Goal: Information Seeking & Learning: Learn about a topic

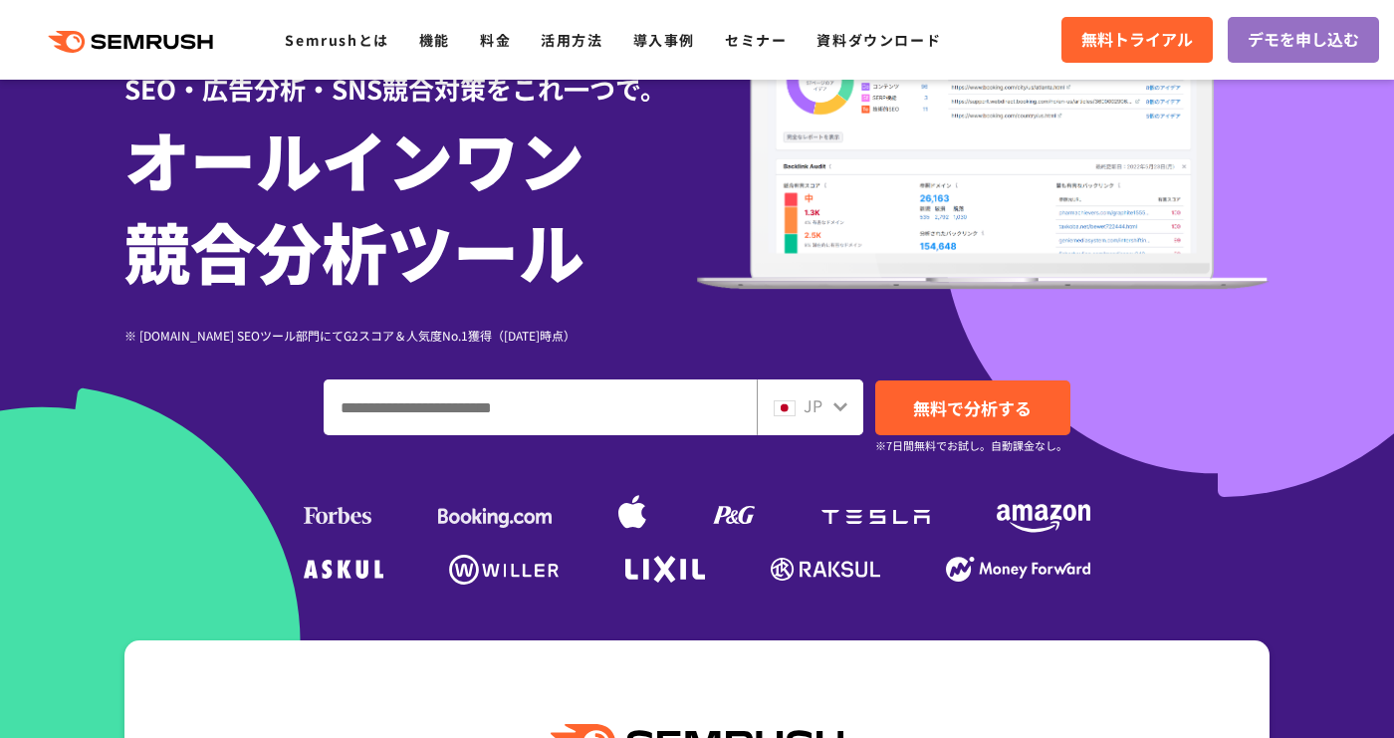
scroll to position [324, 0]
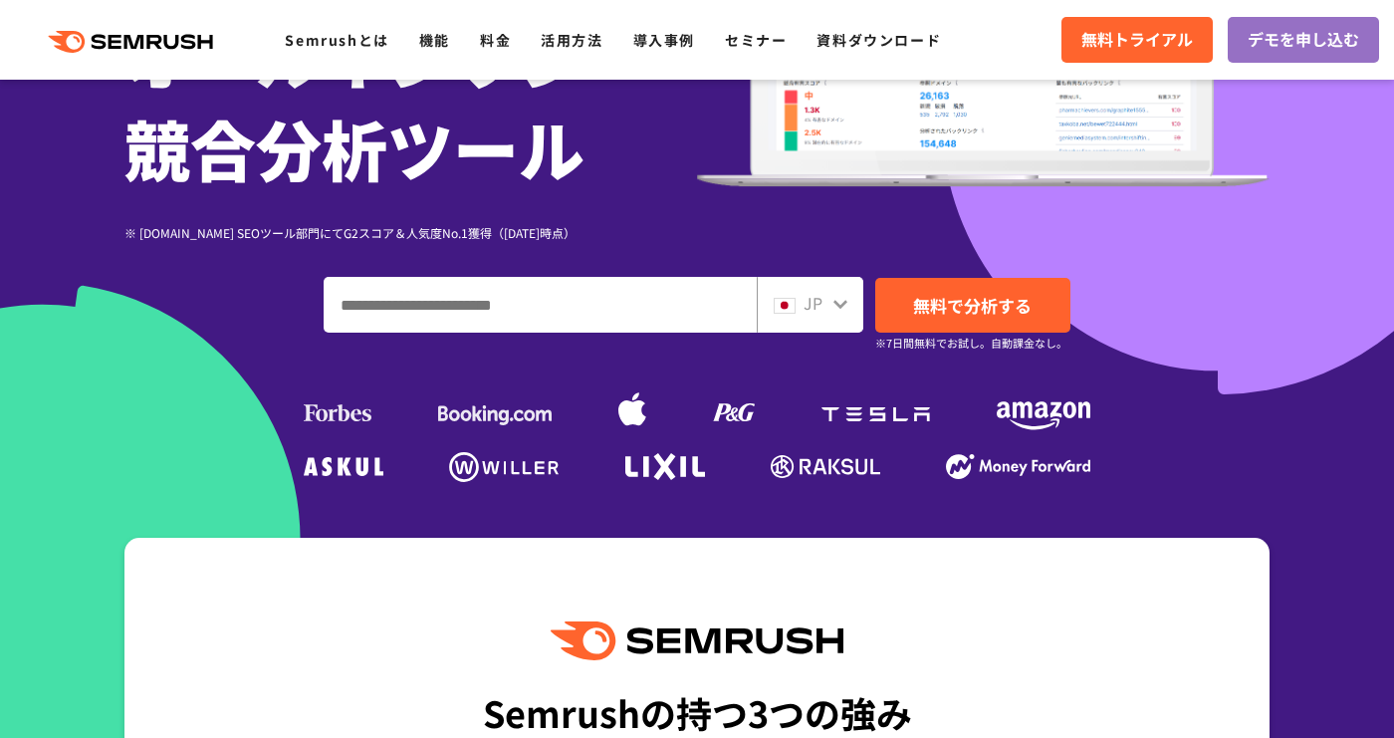
click at [554, 317] on input "ドメイン、キーワードまたはURLを入力してください" at bounding box center [540, 305] width 431 height 54
type input "**********"
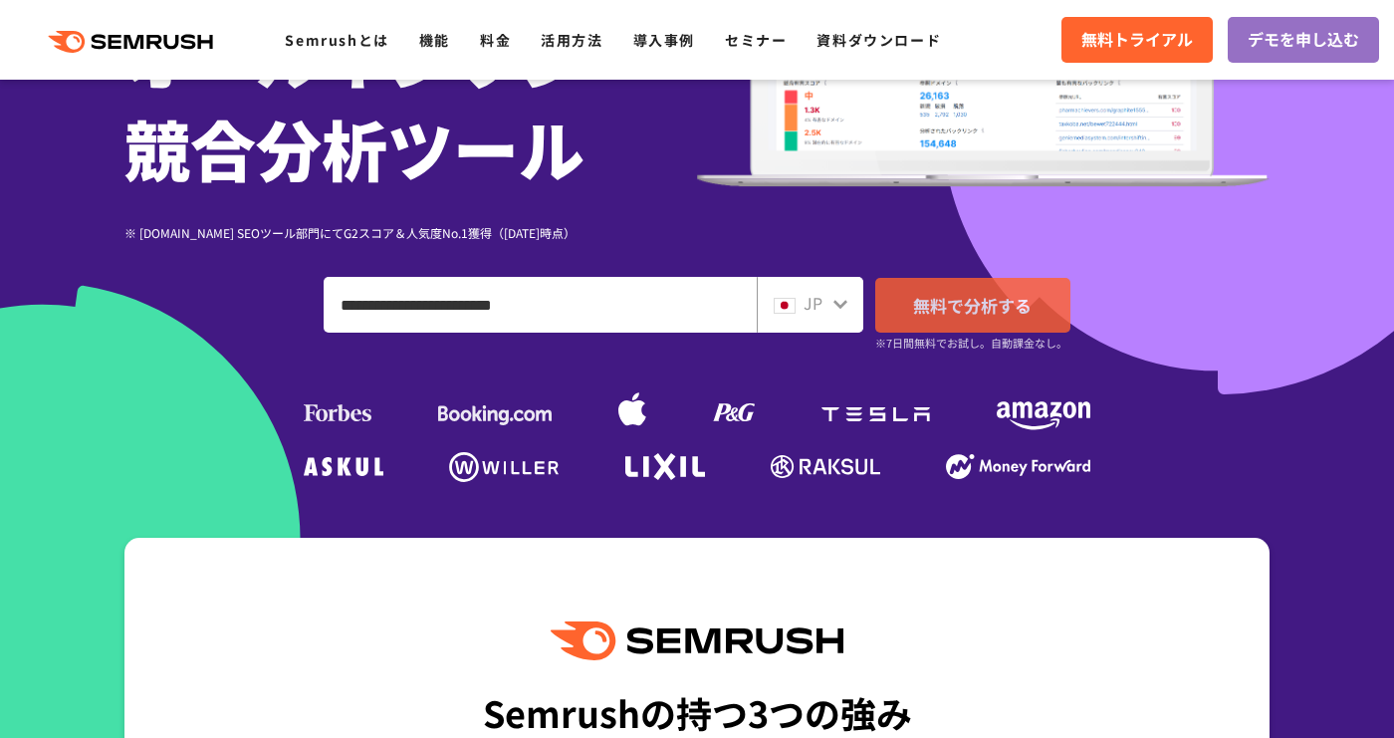
click at [919, 316] on span "無料で分析する" at bounding box center [972, 305] width 119 height 25
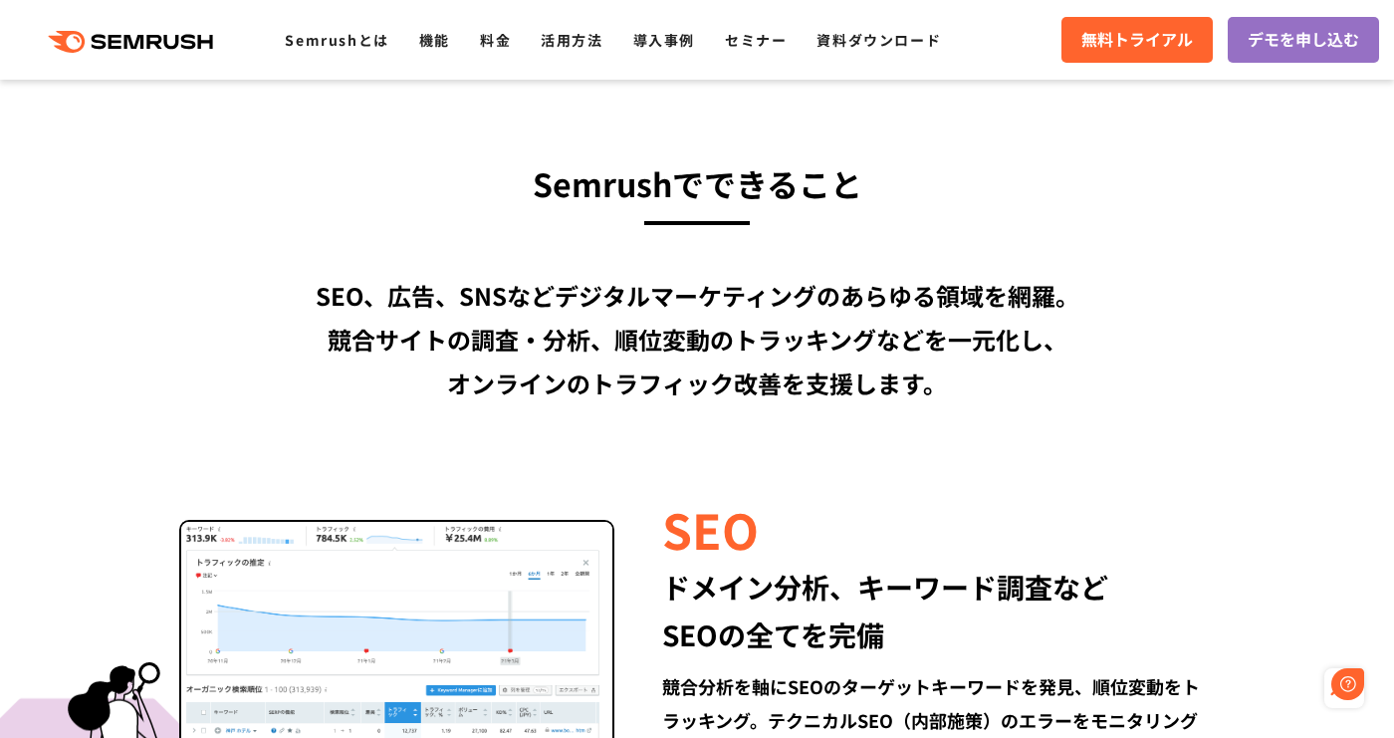
scroll to position [0, 0]
click at [511, 46] on link "料金" at bounding box center [495, 40] width 31 height 20
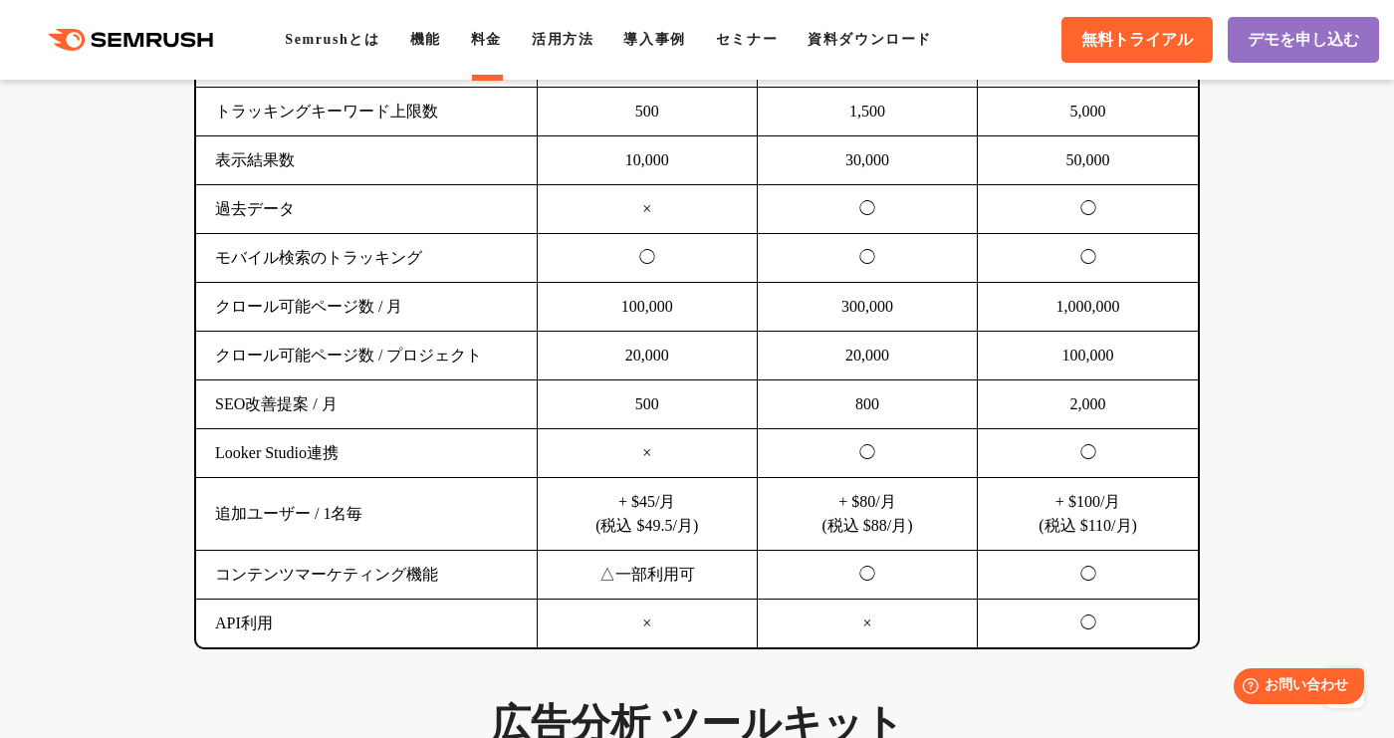
scroll to position [1360, 0]
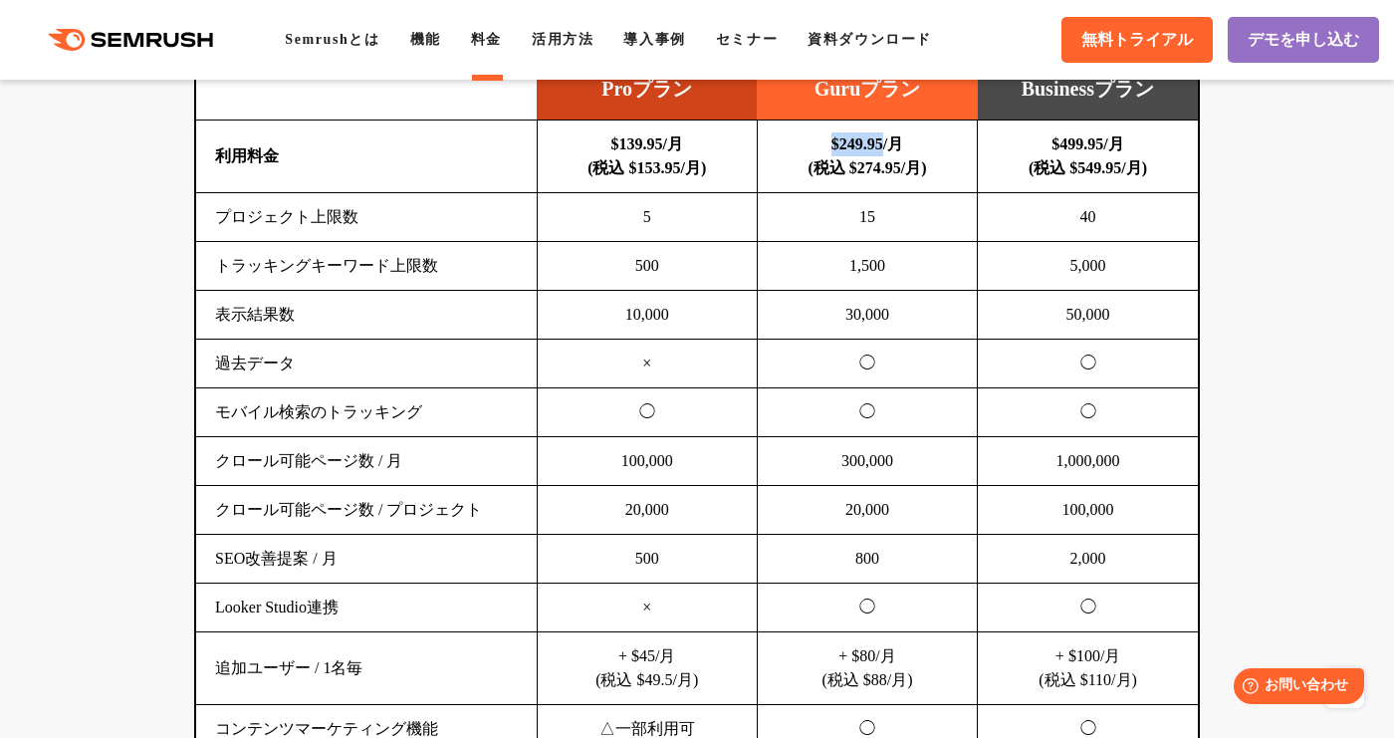
drag, startPoint x: 818, startPoint y: 146, endPoint x: 889, endPoint y: 141, distance: 71.9
click at [889, 141] on td "$249.95/月 (税込 $274.95/月)" at bounding box center [867, 157] width 220 height 73
copy b "$249.95"
